Goal: Information Seeking & Learning: Find specific fact

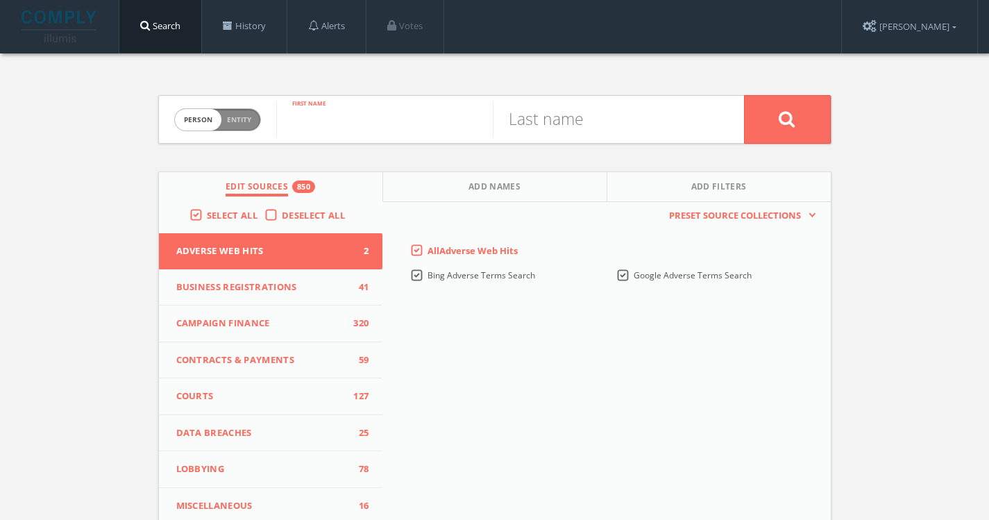
click at [356, 117] on input "text" at bounding box center [384, 119] width 216 height 36
type input "evan"
type input "glass"
click at [744, 95] on button at bounding box center [787, 119] width 87 height 49
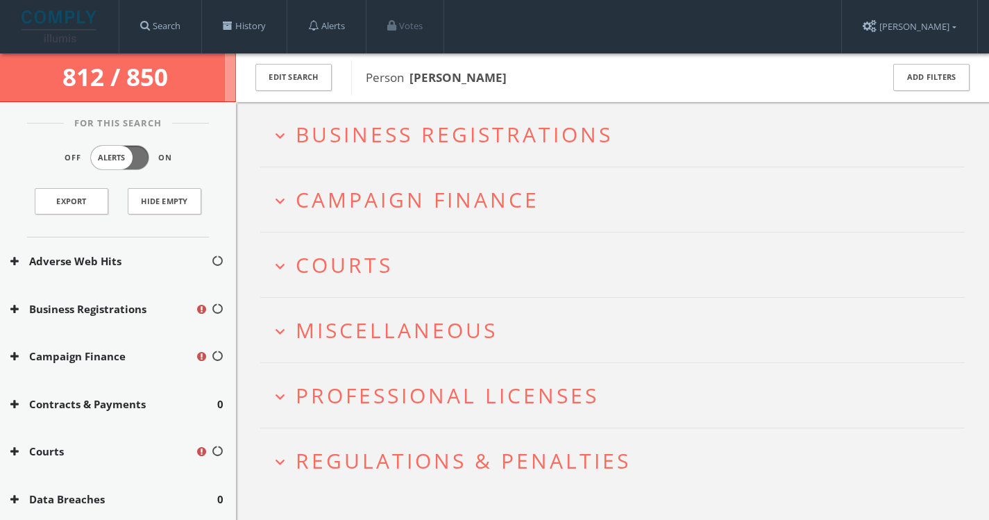
click at [318, 274] on span "Courts" at bounding box center [344, 264] width 97 height 28
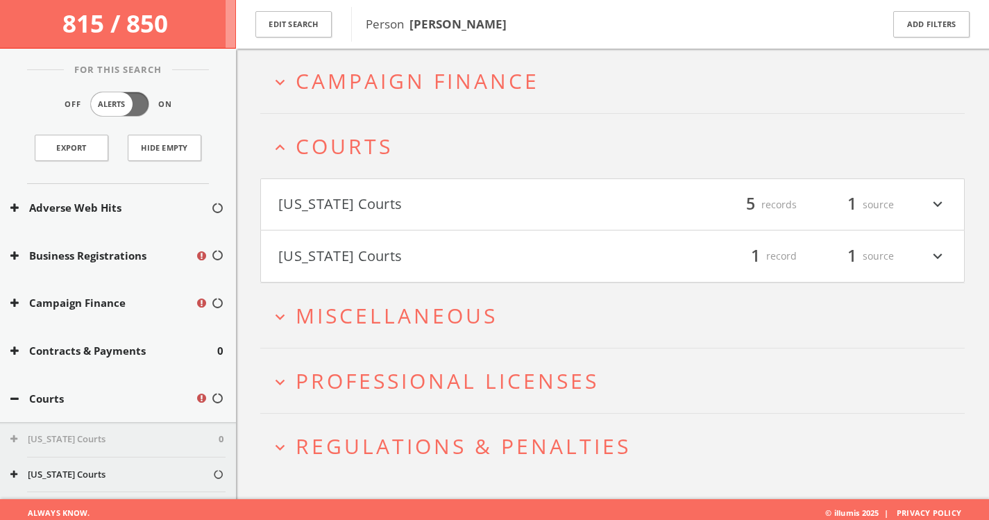
scroll to position [132, 0]
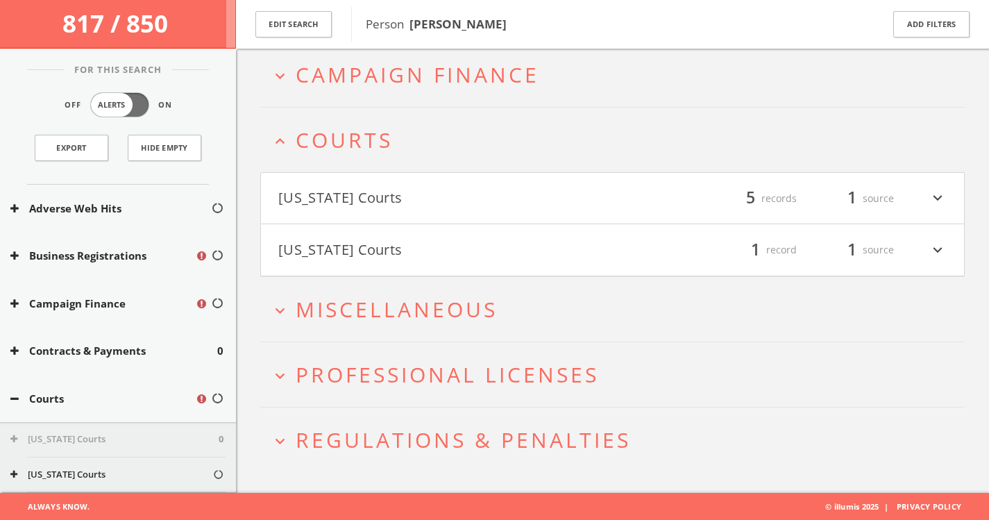
click at [362, 198] on button "[US_STATE] Courts" at bounding box center [445, 199] width 334 height 24
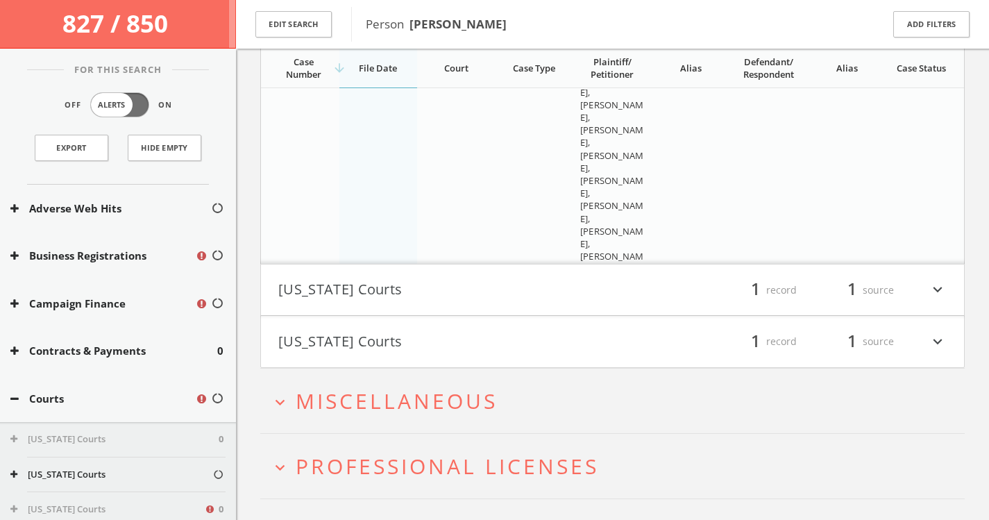
scroll to position [794, 0]
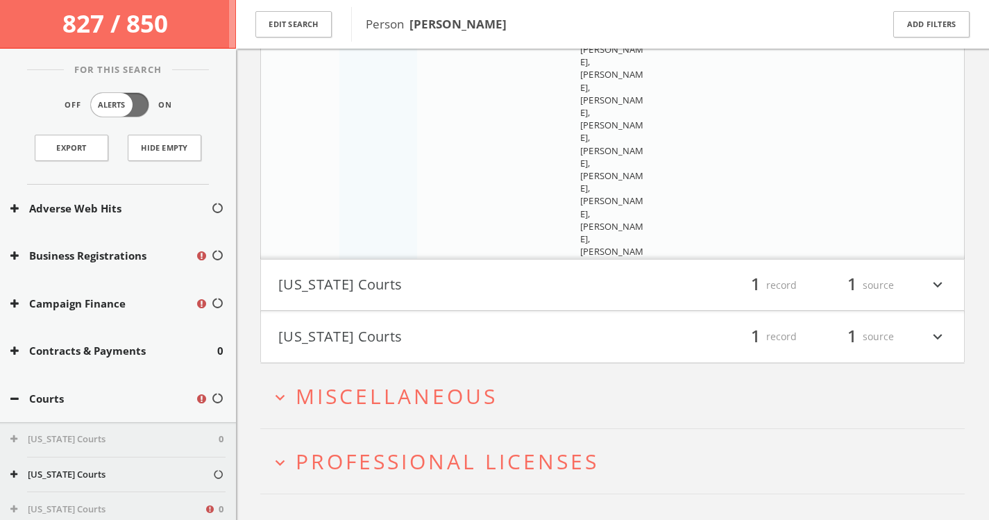
click at [396, 284] on button "[US_STATE] Courts" at bounding box center [445, 285] width 334 height 24
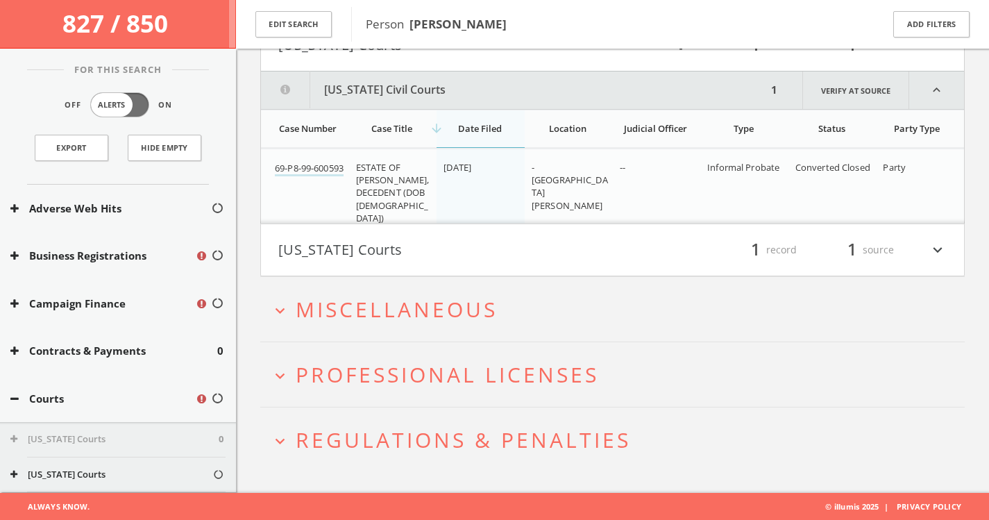
click at [381, 248] on button "[US_STATE] Courts" at bounding box center [445, 250] width 334 height 24
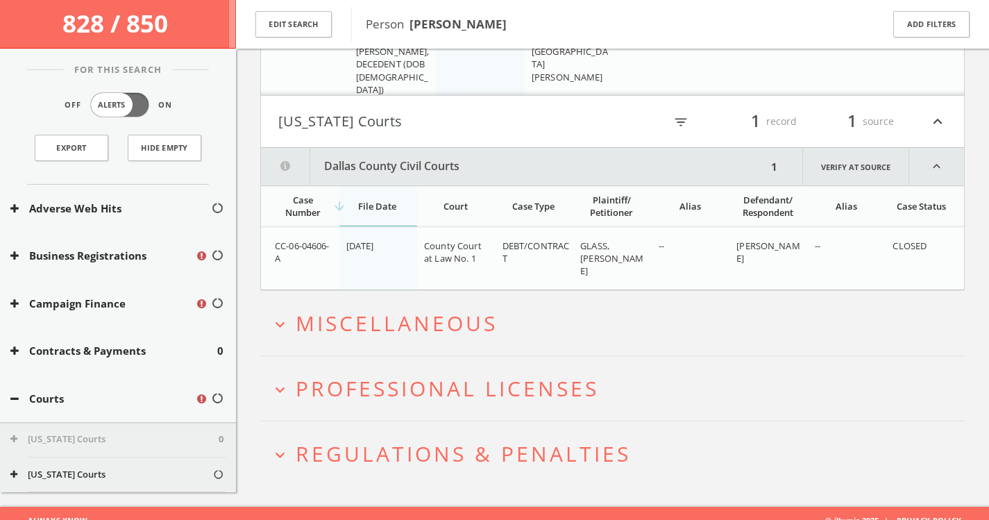
scroll to position [1177, 0]
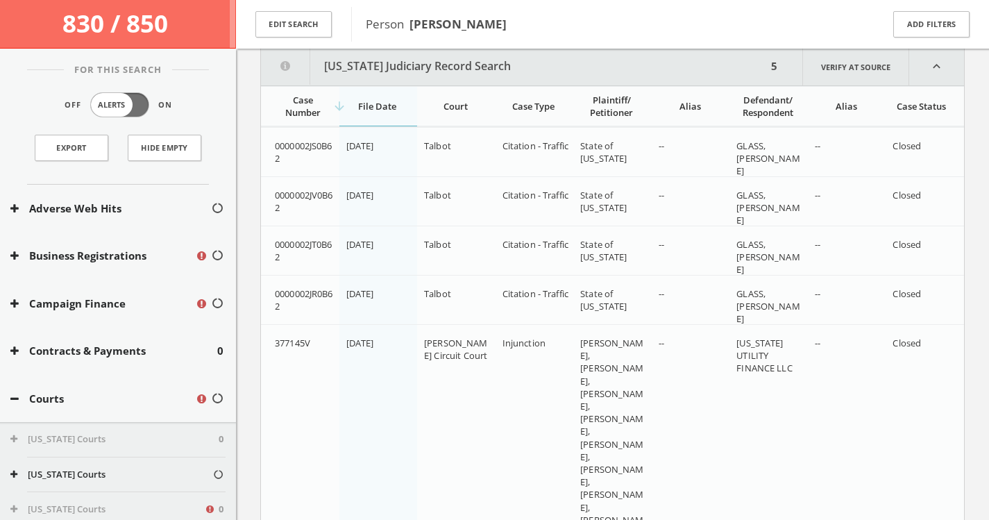
scroll to position [372, 0]
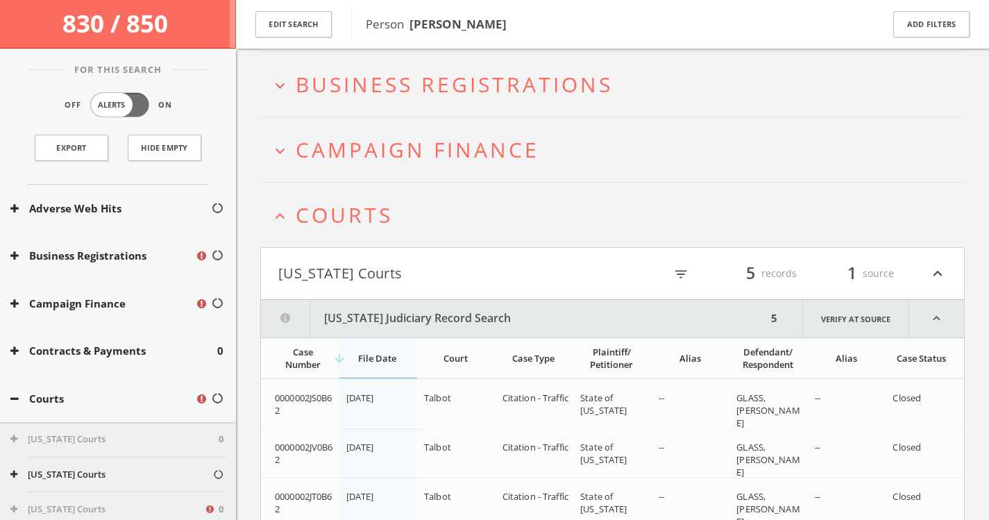
click at [337, 232] on h2 "expand_less Courts" at bounding box center [612, 214] width 704 height 65
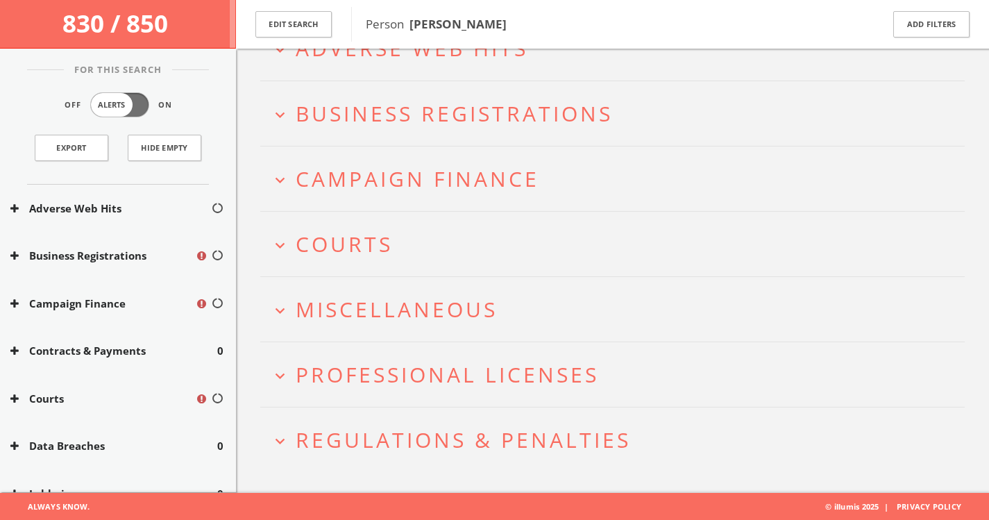
click at [337, 189] on span "Campaign Finance" at bounding box center [418, 178] width 244 height 28
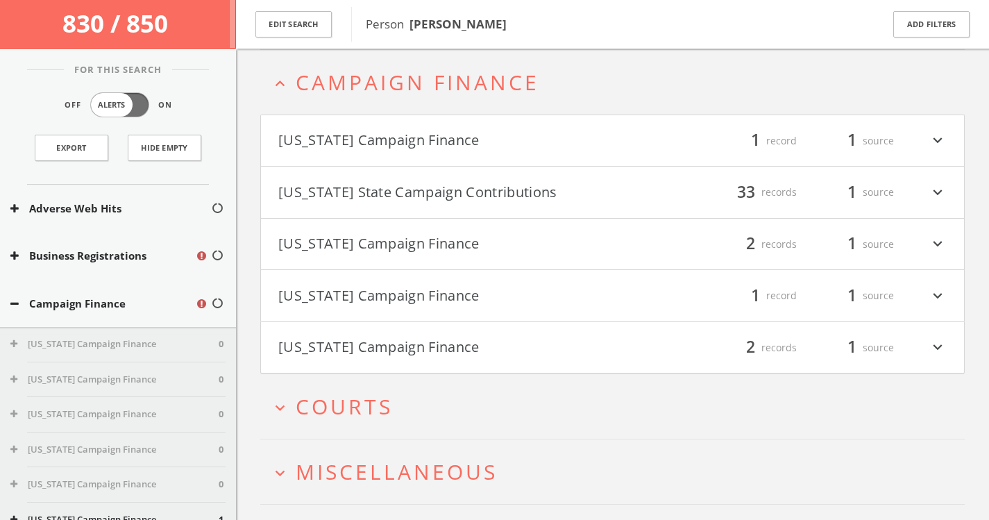
scroll to position [190, 0]
click at [345, 341] on button "[US_STATE] Campaign Finance" at bounding box center [445, 347] width 334 height 24
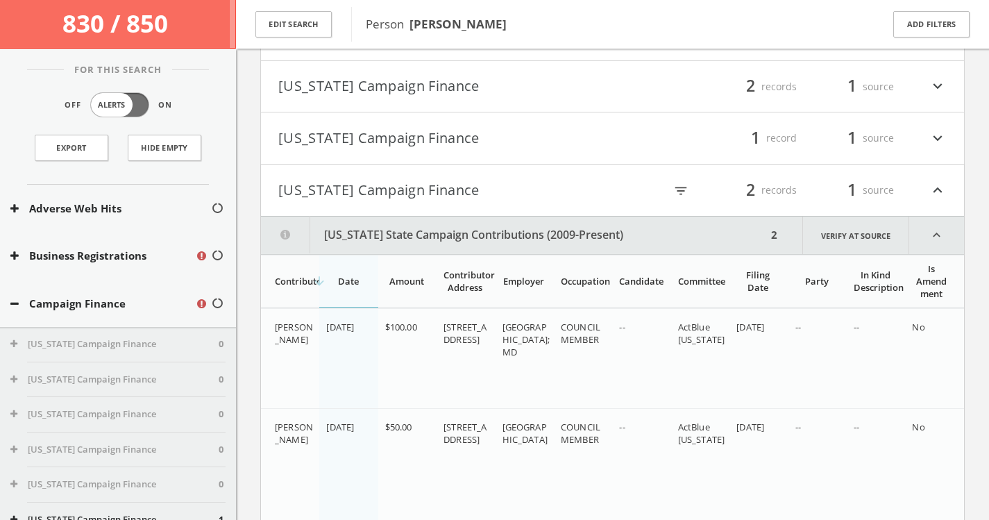
scroll to position [319, 0]
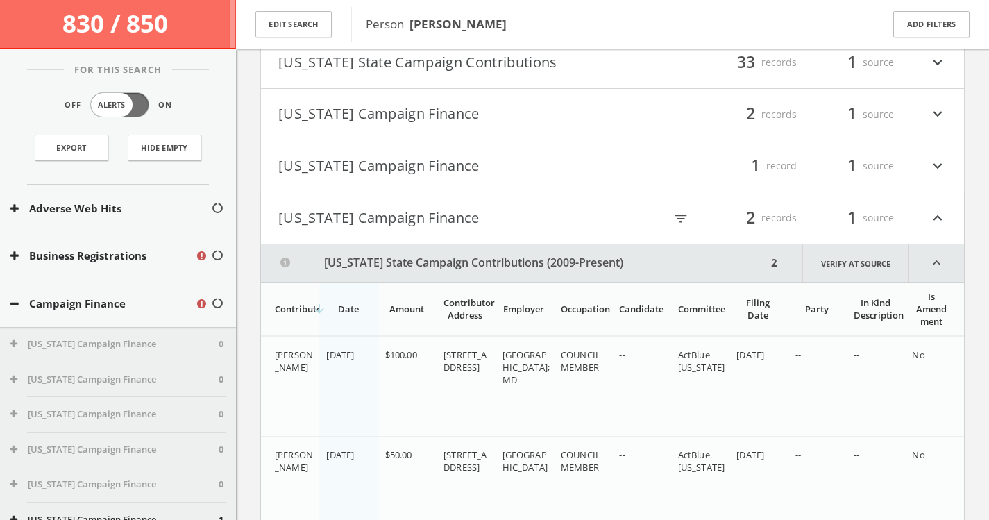
click at [425, 182] on h4 "[US_STATE] Campaign Finance filter_list 1 record 1 source expand_more" at bounding box center [612, 165] width 703 height 51
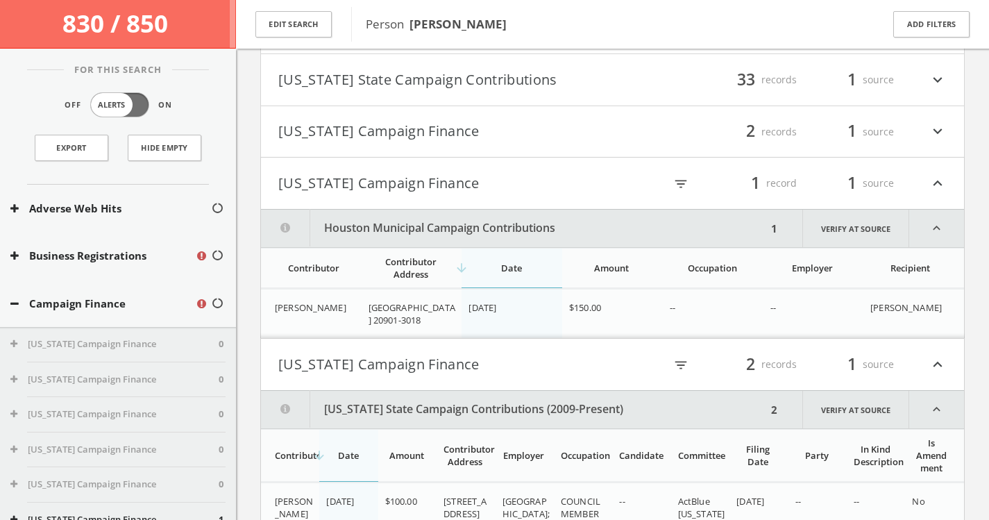
scroll to position [296, 0]
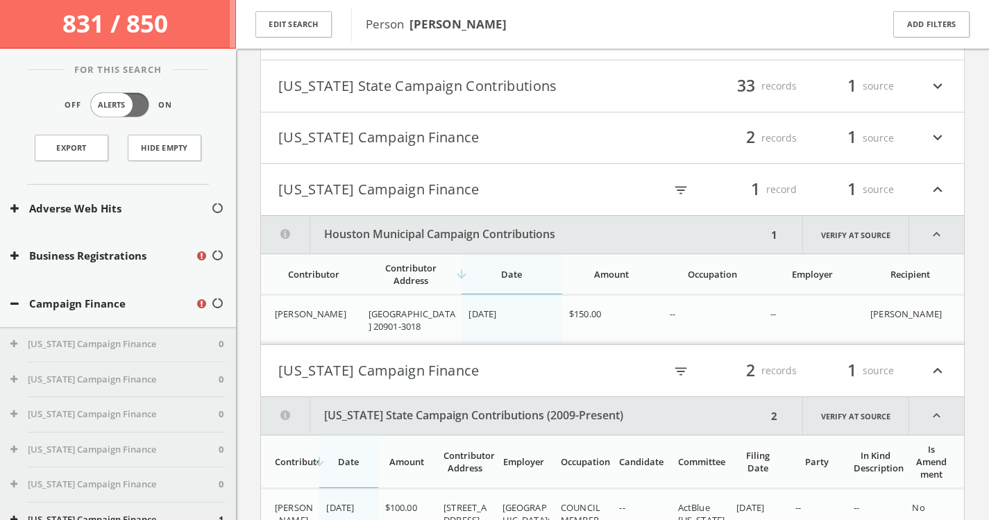
click at [418, 137] on button "[US_STATE] Campaign Finance" at bounding box center [445, 138] width 334 height 24
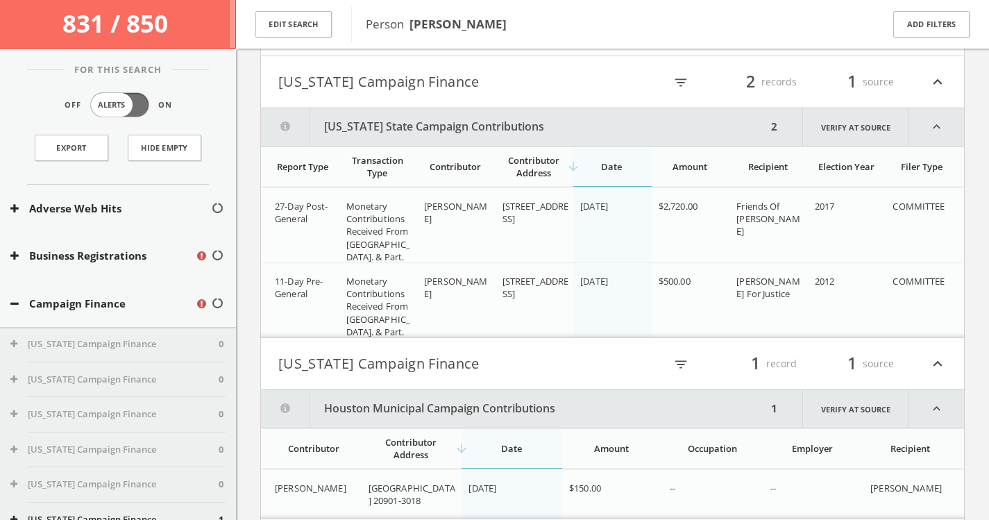
scroll to position [327, 0]
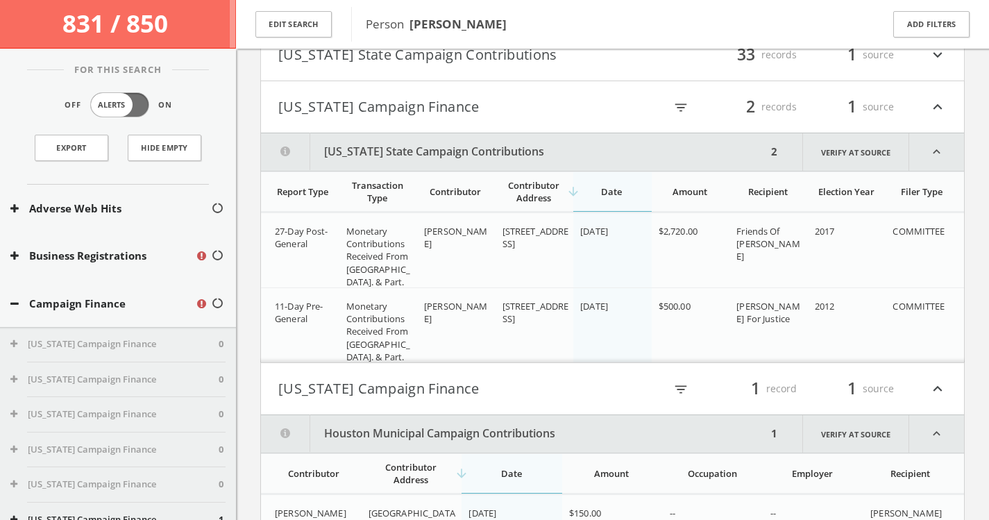
click at [414, 106] on button "[US_STATE] Campaign Finance" at bounding box center [445, 107] width 334 height 24
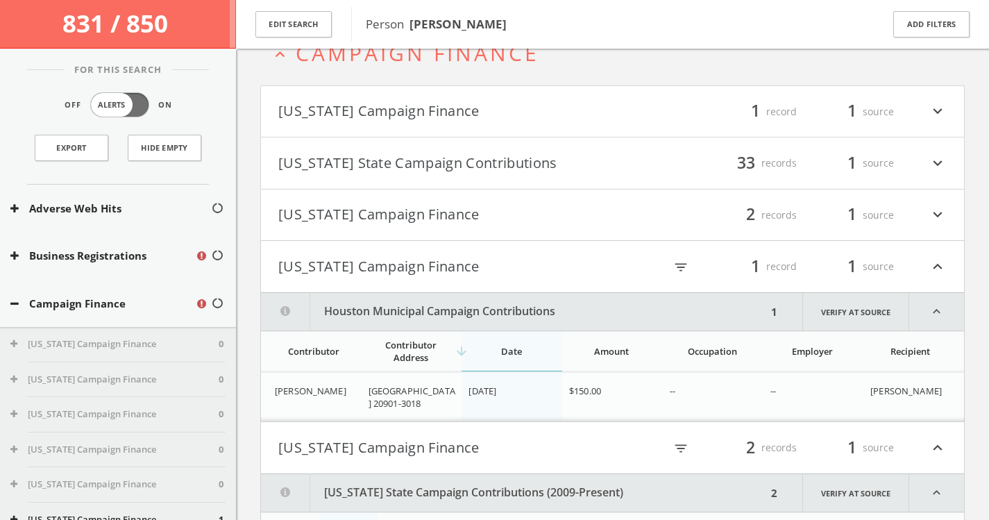
scroll to position [216, 0]
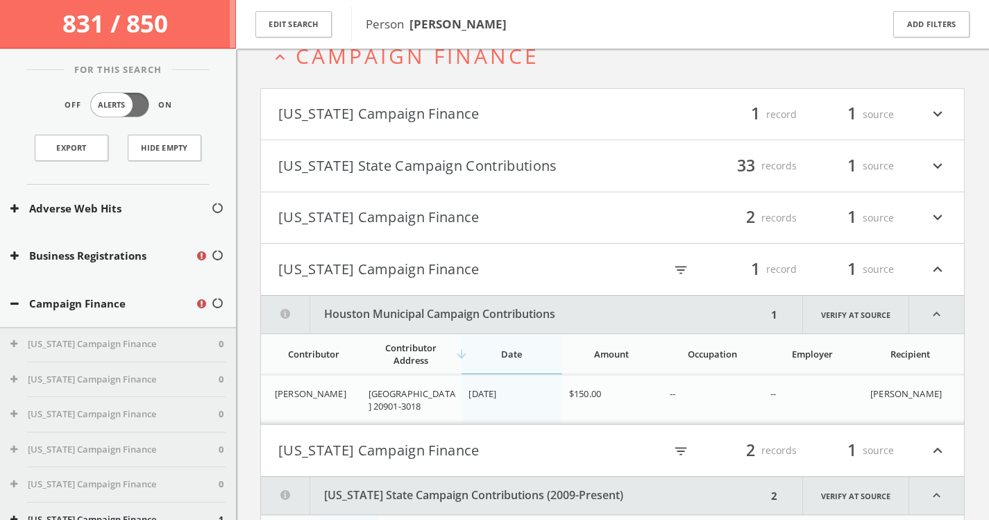
click at [413, 126] on h4 "[US_STATE] Campaign Finance filter_list 1 record 1 source expand_more" at bounding box center [612, 114] width 703 height 51
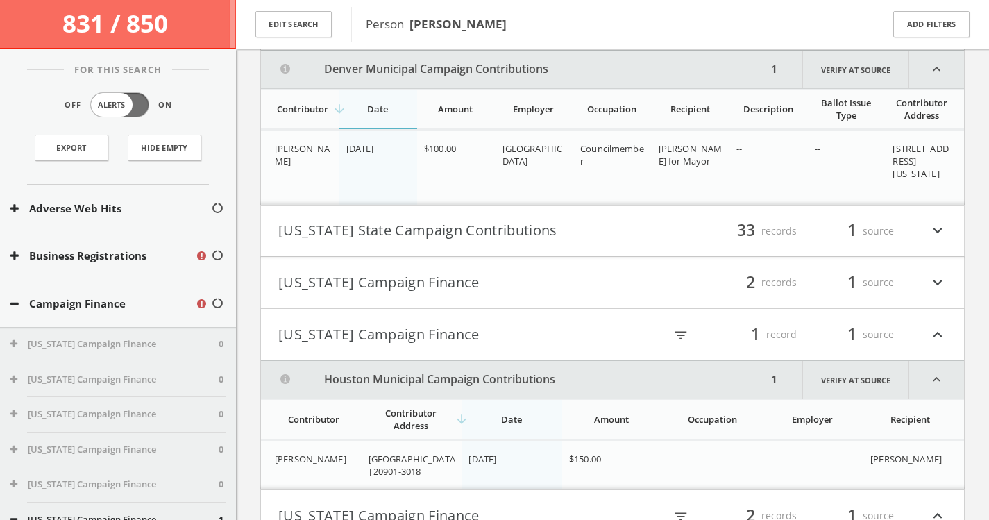
scroll to position [307, 0]
drag, startPoint x: 895, startPoint y: 148, endPoint x: 945, endPoint y: 187, distance: 63.3
click at [945, 179] on span "[STREET_ADDRESS][US_STATE]" at bounding box center [920, 160] width 56 height 37
copy span "[STREET_ADDRESS][US_STATE]"
click at [893, 171] on span "[STREET_ADDRESS][US_STATE]" at bounding box center [920, 160] width 56 height 37
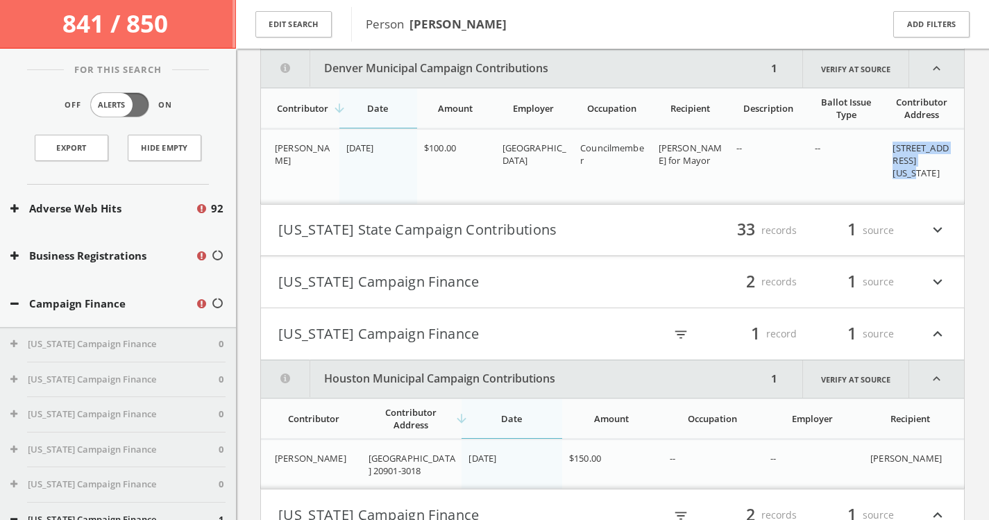
drag, startPoint x: 894, startPoint y: 148, endPoint x: 904, endPoint y: 173, distance: 26.2
click at [904, 173] on span "[STREET_ADDRESS][US_STATE]" at bounding box center [920, 160] width 56 height 37
copy span "[STREET_ADDRESS]"
click at [527, 231] on button "[US_STATE] State Campaign Contributions" at bounding box center [445, 231] width 334 height 24
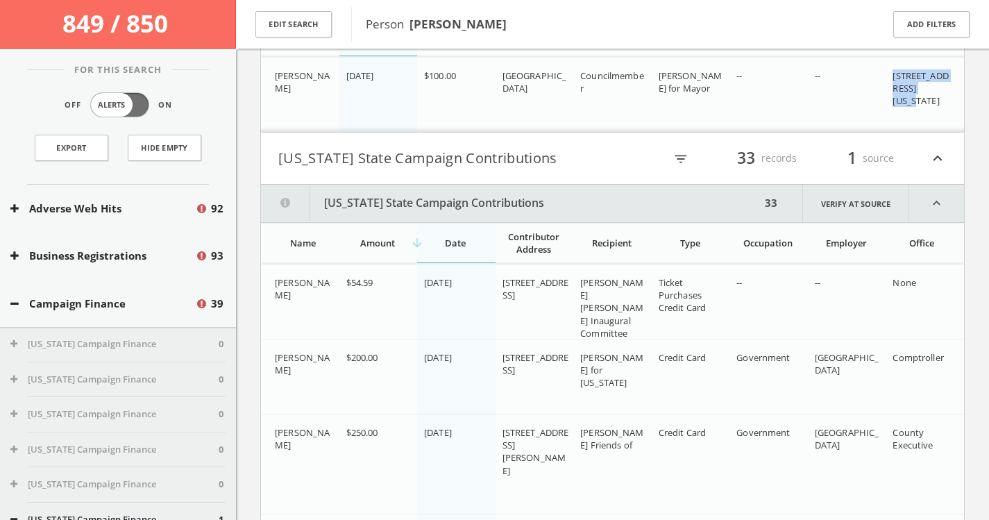
scroll to position [297, 0]
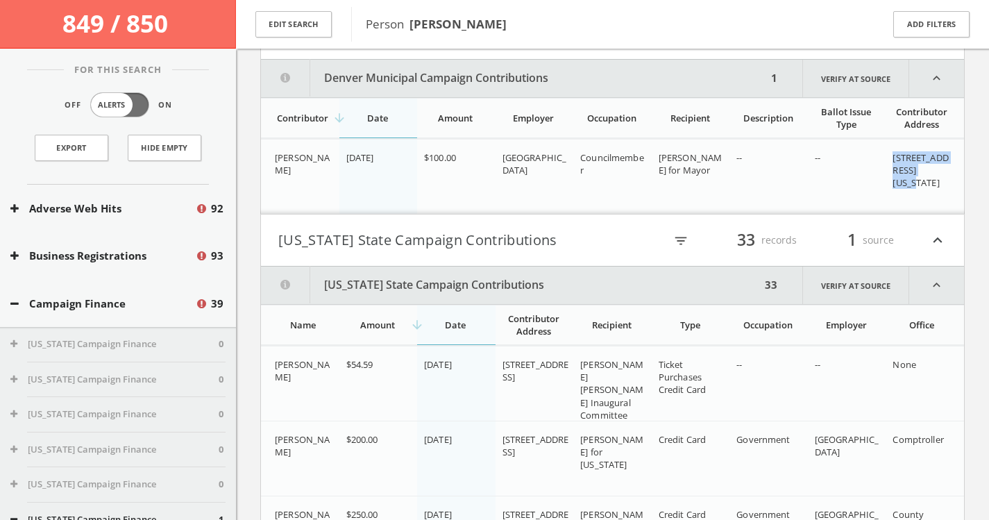
click at [466, 244] on button "[US_STATE] State Campaign Contributions" at bounding box center [445, 240] width 334 height 24
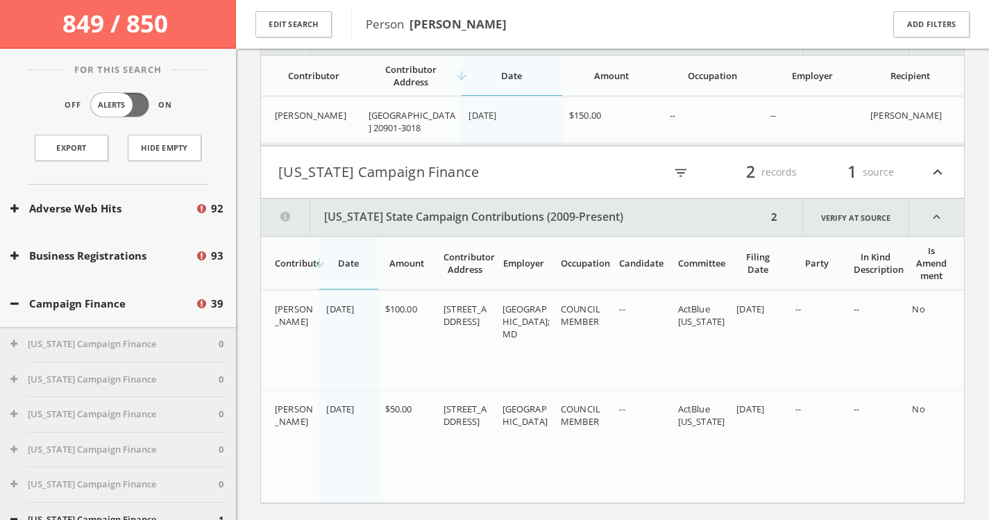
scroll to position [658, 0]
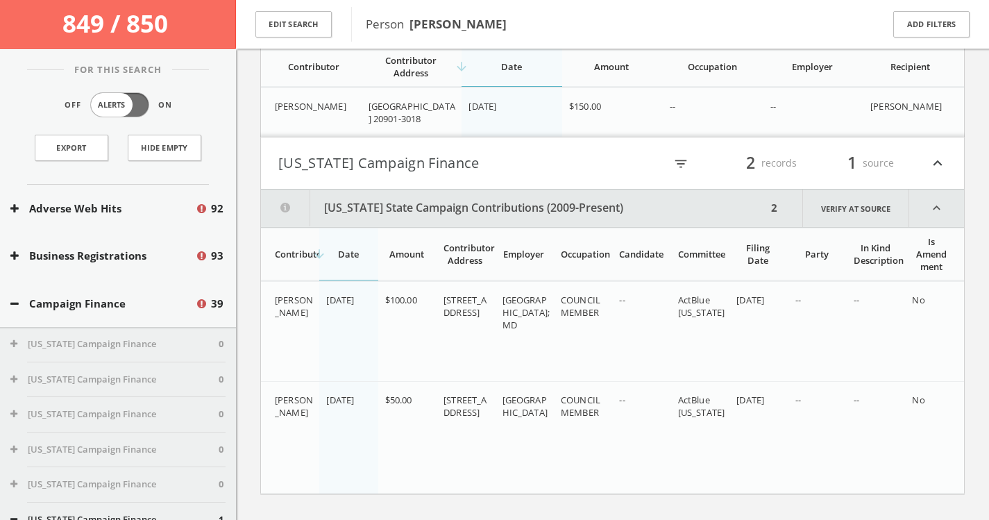
click at [919, 296] on span "No" at bounding box center [918, 300] width 12 height 12
click at [871, 212] on link "Verify at source" at bounding box center [855, 207] width 107 height 37
click at [546, 311] on div "[GEOGRAPHIC_DATA]; MD" at bounding box center [525, 313] width 47 height 38
click at [920, 298] on span "No" at bounding box center [918, 300] width 12 height 12
click at [621, 302] on span "--" at bounding box center [622, 300] width 6 height 12
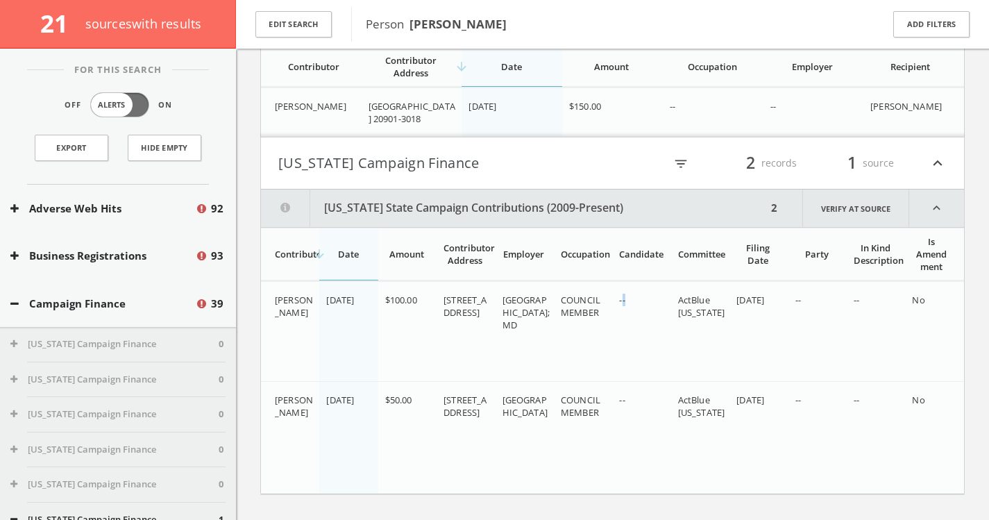
click at [621, 302] on span "--" at bounding box center [622, 300] width 6 height 12
click at [640, 329] on td "--" at bounding box center [641, 331] width 58 height 100
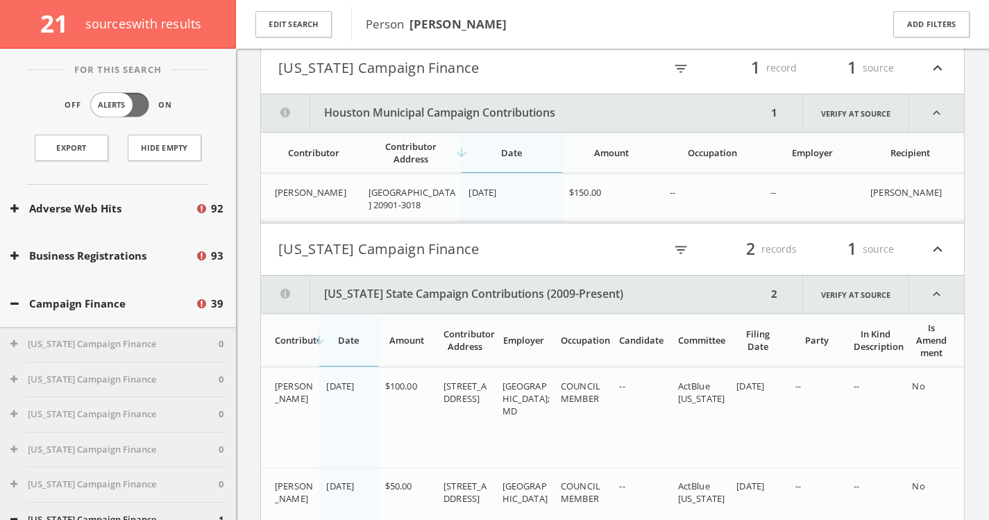
scroll to position [563, 0]
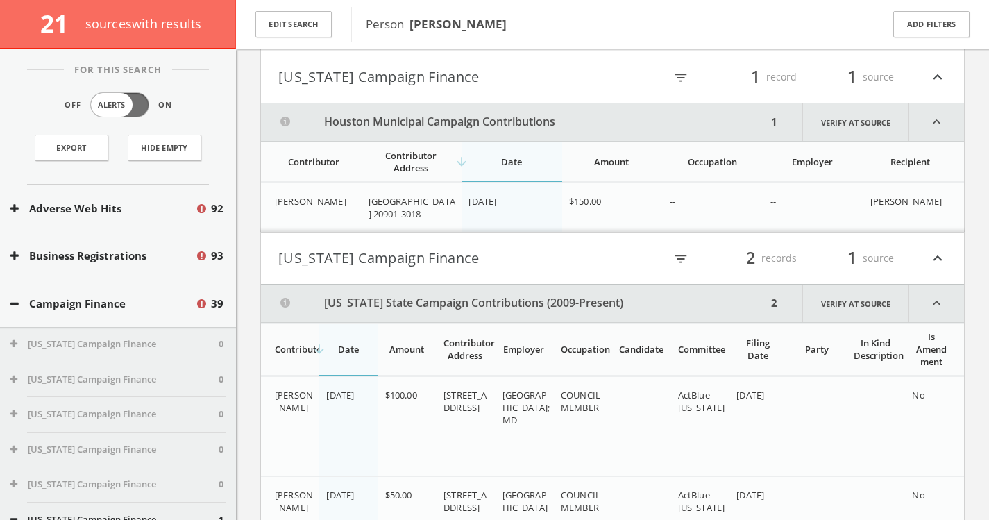
click at [939, 303] on icon "expand_less" at bounding box center [936, 302] width 55 height 37
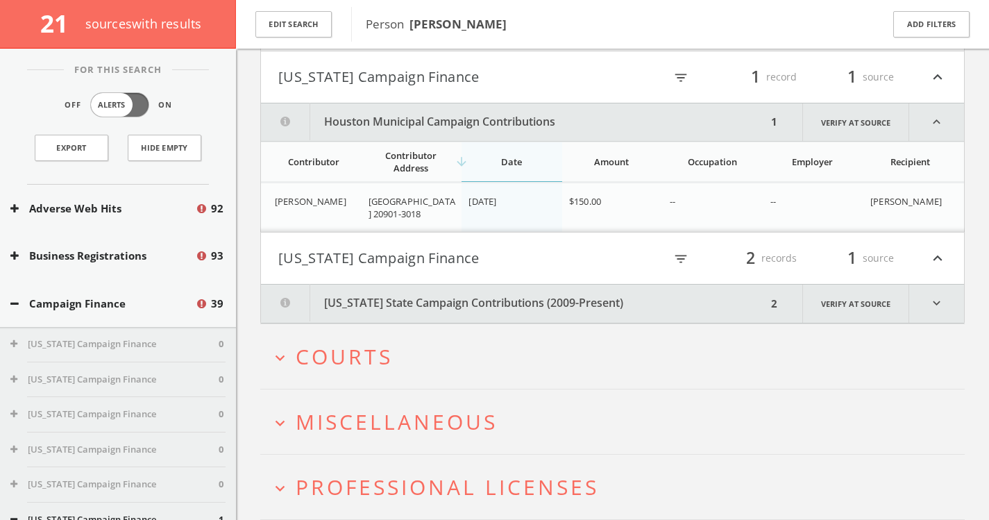
click at [939, 303] on icon "expand_more" at bounding box center [936, 303] width 55 height 38
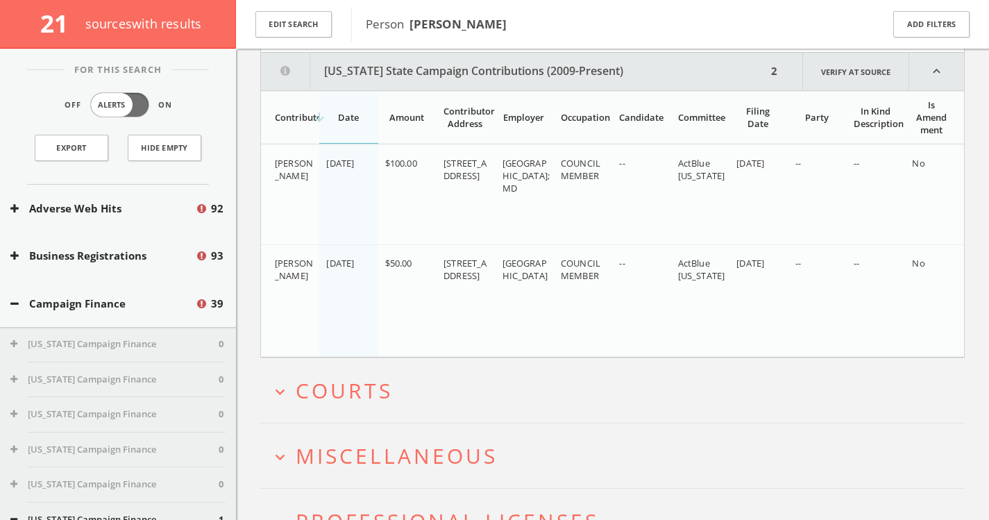
scroll to position [798, 0]
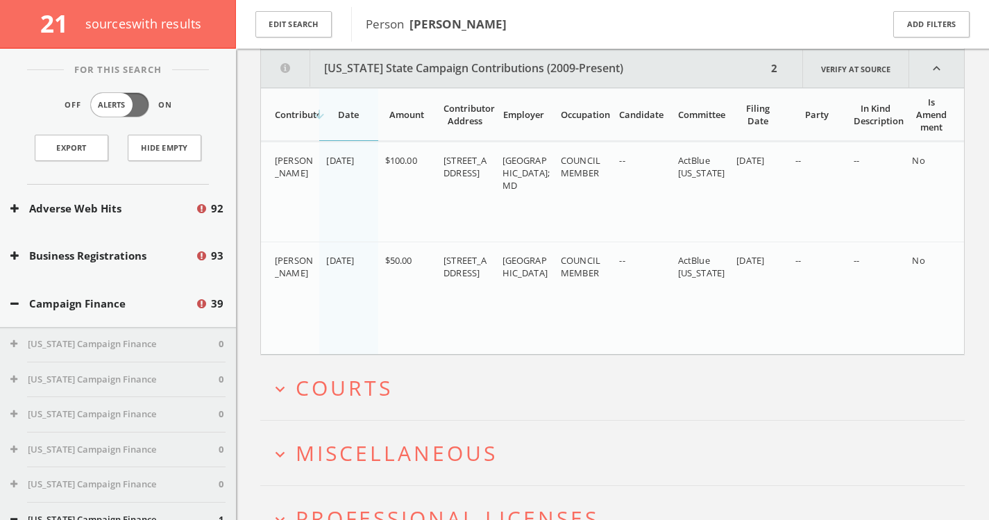
click at [903, 187] on td "--" at bounding box center [876, 192] width 58 height 100
click at [906, 164] on td "No" at bounding box center [934, 192] width 59 height 100
click at [907, 164] on td "No" at bounding box center [934, 192] width 59 height 100
click at [764, 164] on span "[DATE]" at bounding box center [750, 160] width 28 height 12
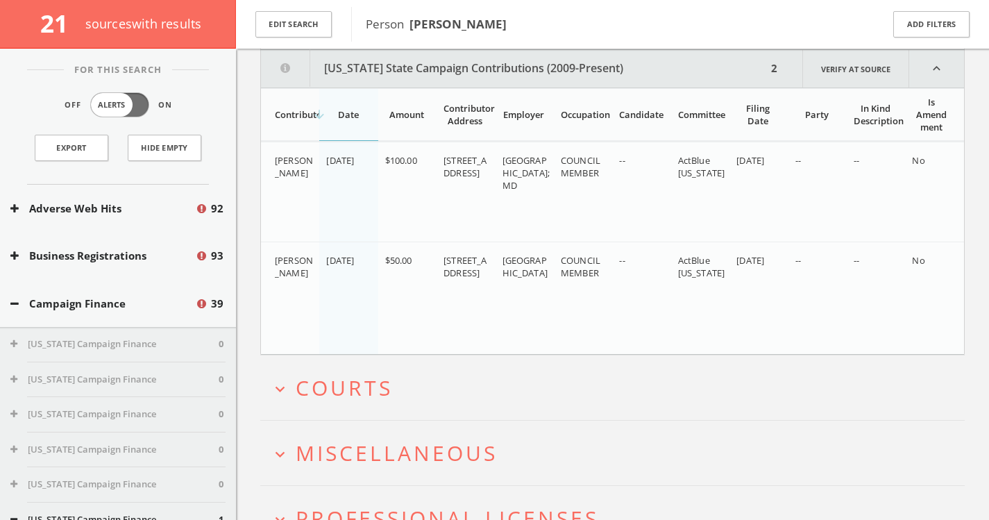
click at [764, 164] on span "[DATE]" at bounding box center [750, 160] width 28 height 12
click at [741, 164] on span "[DATE]" at bounding box center [750, 160] width 28 height 12
click at [738, 159] on span "[DATE]" at bounding box center [750, 160] width 28 height 12
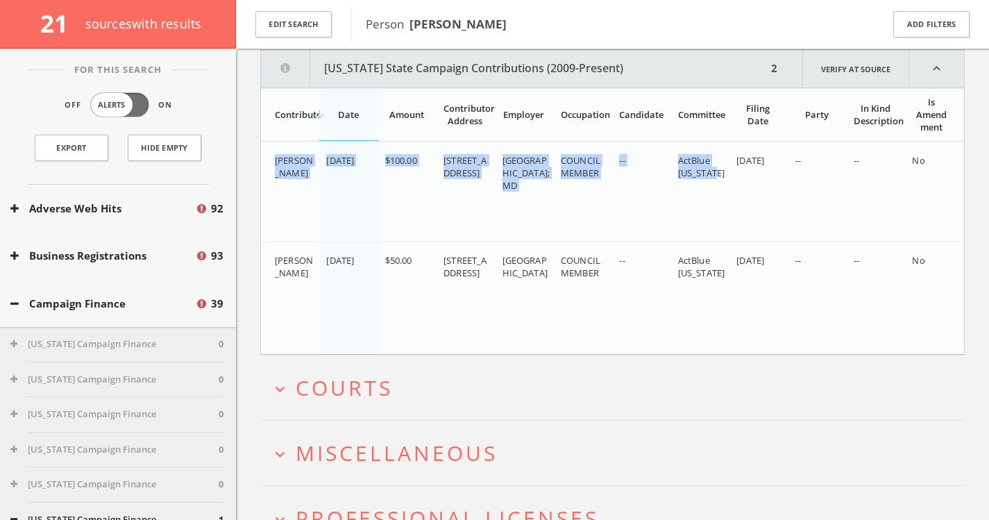
drag, startPoint x: 273, startPoint y: 158, endPoint x: 717, endPoint y: 175, distance: 444.4
click at [717, 175] on tr "[PERSON_NAME] [DATE] $100.00 [STREET_ADDRESS]; MD COUNCILMEMBER -- [GEOGRAPHIC_…" at bounding box center [612, 192] width 703 height 100
copy tr "[PERSON_NAME] [DATE] $100.00 [STREET_ADDRESS]; MD COUNCILMEMBER -- [GEOGRAPHIC_…"
